Goal: Information Seeking & Learning: Learn about a topic

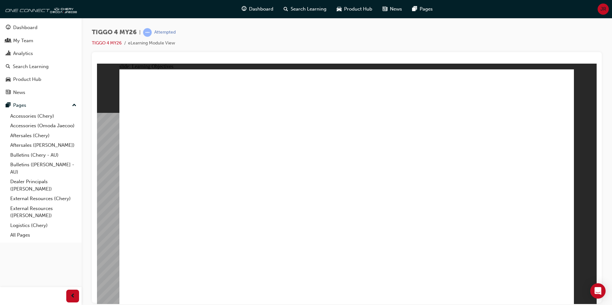
drag, startPoint x: 160, startPoint y: 115, endPoint x: 242, endPoint y: 122, distance: 81.9
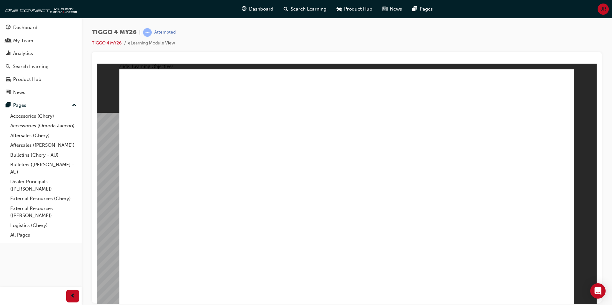
drag, startPoint x: 168, startPoint y: 111, endPoint x: 216, endPoint y: 111, distance: 48.0
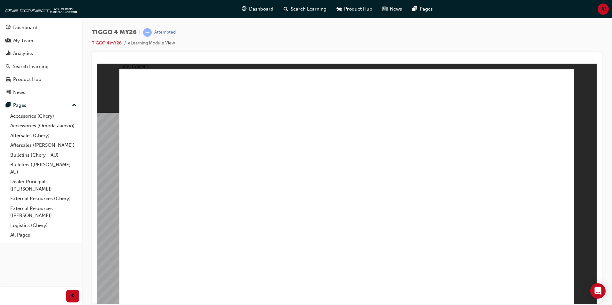
drag, startPoint x: 249, startPoint y: 104, endPoint x: 277, endPoint y: 105, distance: 28.2
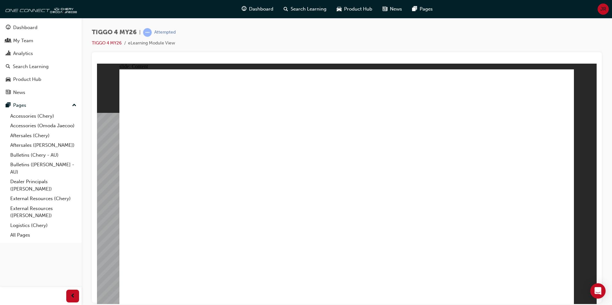
drag, startPoint x: 254, startPoint y: 238, endPoint x: 310, endPoint y: 235, distance: 56.1
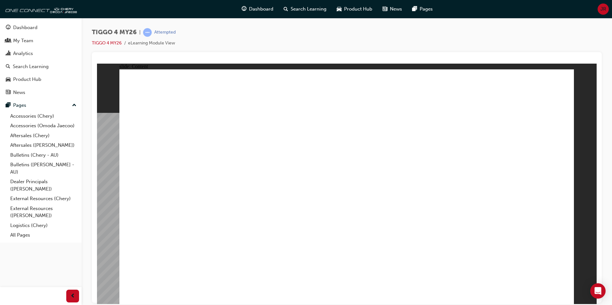
drag, startPoint x: 325, startPoint y: 171, endPoint x: 403, endPoint y: 172, distance: 78.4
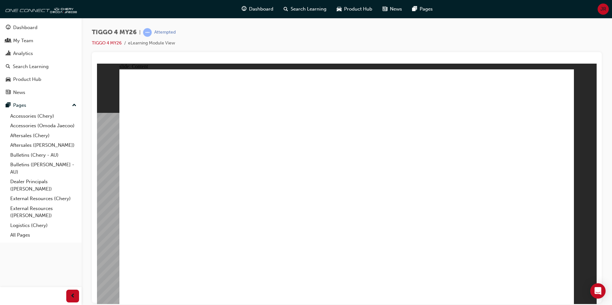
drag, startPoint x: 516, startPoint y: 184, endPoint x: 376, endPoint y: 179, distance: 140.2
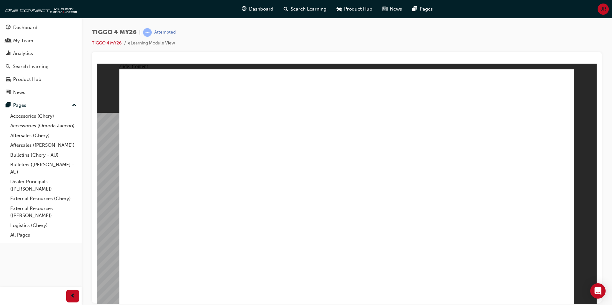
drag, startPoint x: 434, startPoint y: 156, endPoint x: 415, endPoint y: 163, distance: 19.7
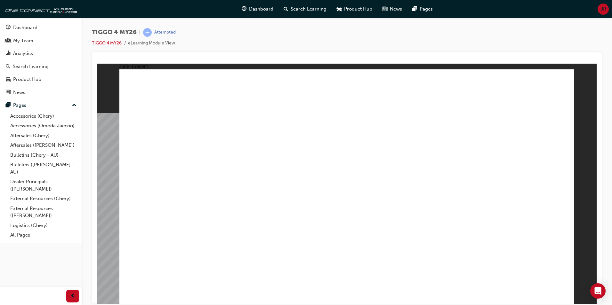
drag, startPoint x: 297, startPoint y: 238, endPoint x: 290, endPoint y: 240, distance: 7.3
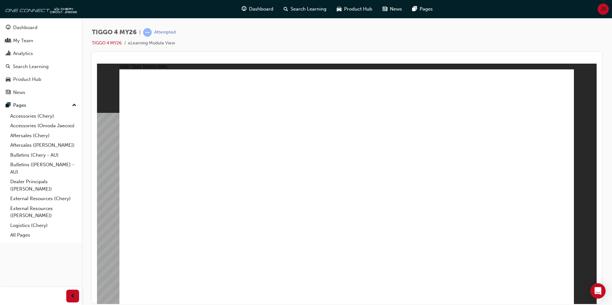
radio input "true"
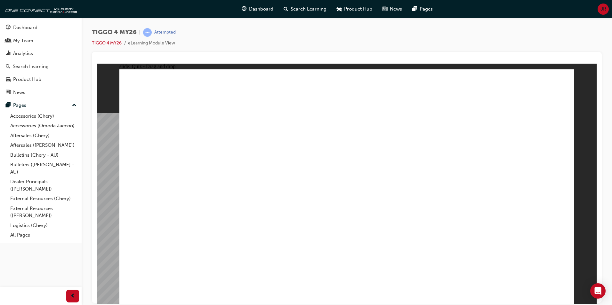
drag, startPoint x: 354, startPoint y: 220, endPoint x: 307, endPoint y: 204, distance: 49.7
drag, startPoint x: 182, startPoint y: 148, endPoint x: 375, endPoint y: 243, distance: 214.8
drag, startPoint x: 347, startPoint y: 153, endPoint x: 429, endPoint y: 241, distance: 120.0
drag, startPoint x: 528, startPoint y: 154, endPoint x: 529, endPoint y: 233, distance: 79.4
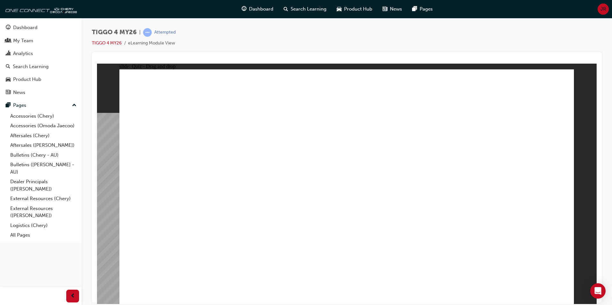
drag, startPoint x: 248, startPoint y: 150, endPoint x: 256, endPoint y: 235, distance: 85.2
drag, startPoint x: 439, startPoint y: 141, endPoint x: 421, endPoint y: 151, distance: 20.4
drag, startPoint x: 421, startPoint y: 151, endPoint x: 155, endPoint y: 237, distance: 279.3
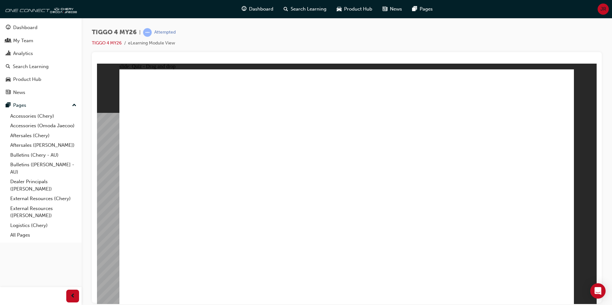
radio input "true"
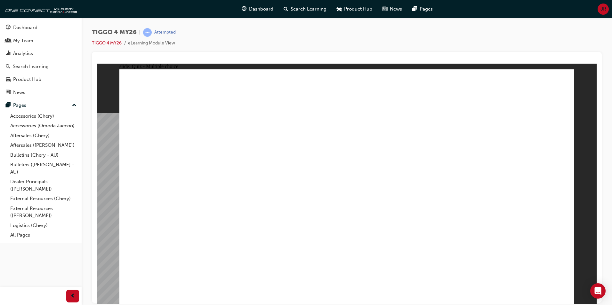
radio input "true"
drag, startPoint x: 192, startPoint y: 168, endPoint x: 414, endPoint y: 171, distance: 222.1
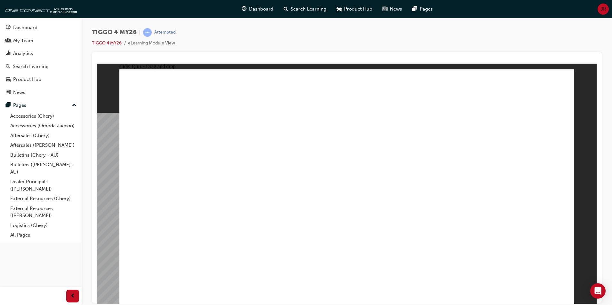
drag, startPoint x: 404, startPoint y: 126, endPoint x: 505, endPoint y: 131, distance: 101.6
drag, startPoint x: 200, startPoint y: 191, endPoint x: 514, endPoint y: 168, distance: 315.3
drag, startPoint x: 186, startPoint y: 217, endPoint x: 393, endPoint y: 136, distance: 222.7
drag, startPoint x: 193, startPoint y: 237, endPoint x: 511, endPoint y: 173, distance: 324.8
drag, startPoint x: 273, startPoint y: 169, endPoint x: 395, endPoint y: 170, distance: 121.9
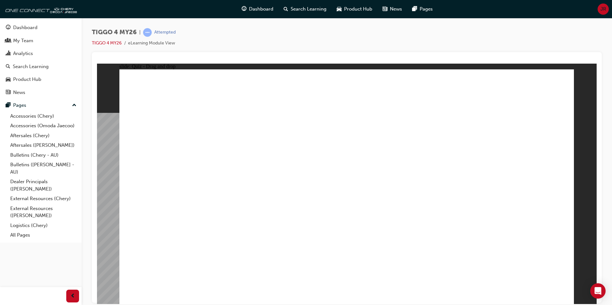
drag, startPoint x: 292, startPoint y: 219, endPoint x: 501, endPoint y: 209, distance: 209.2
drag, startPoint x: 257, startPoint y: 195, endPoint x: 493, endPoint y: 209, distance: 236.2
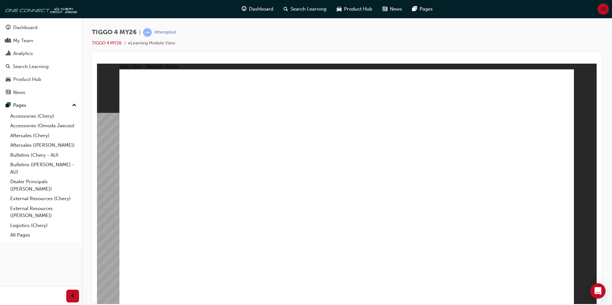
radio input "true"
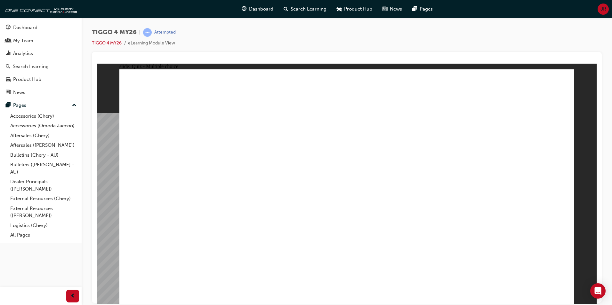
radio input "true"
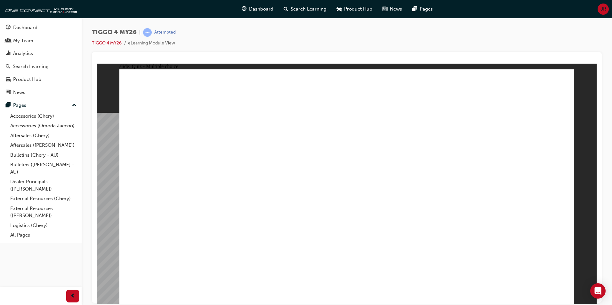
radio input "true"
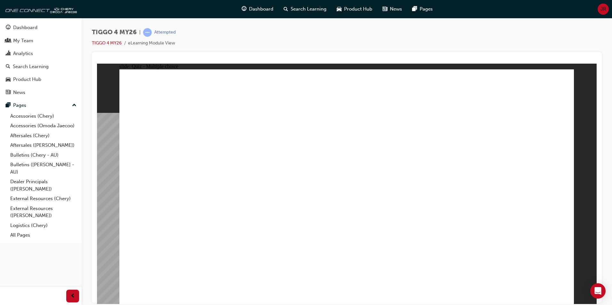
radio input "true"
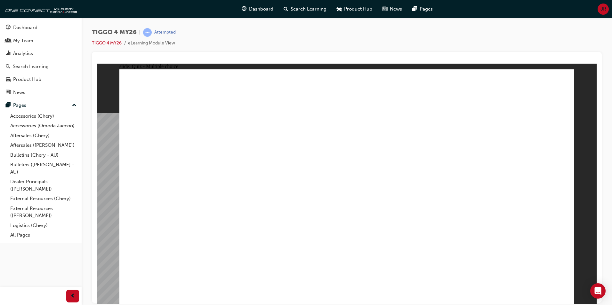
click at [28, 29] on div "Dashboard" at bounding box center [25, 27] width 24 height 7
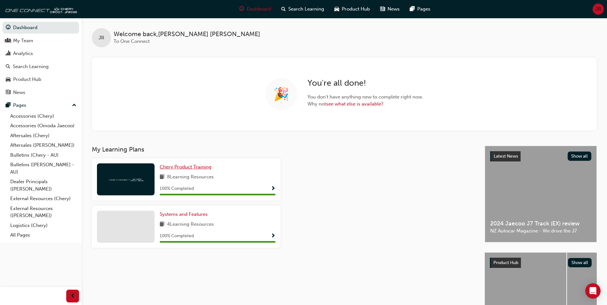
click at [201, 167] on span "Chery Product Training" at bounding box center [186, 167] width 52 height 6
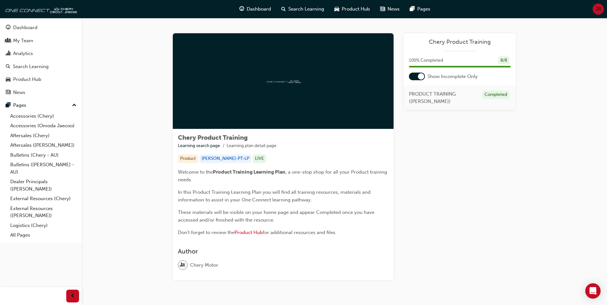
click at [420, 78] on div at bounding box center [421, 76] width 6 height 6
